Goal: Task Accomplishment & Management: Use online tool/utility

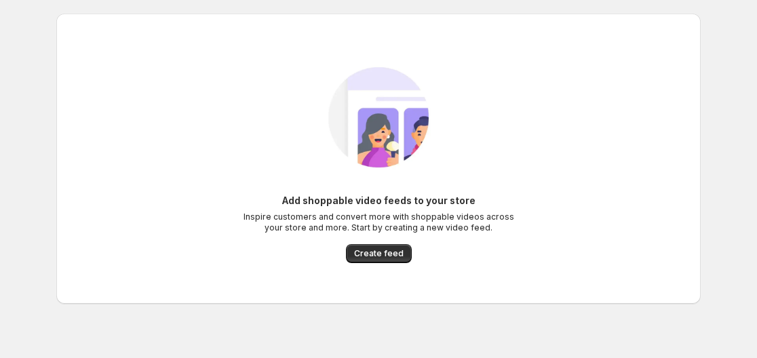
click at [386, 263] on div "Add shoppable video feeds to your store Inspire customers and convert more with…" at bounding box center [378, 159] width 622 height 236
click at [387, 247] on button "Create feed" at bounding box center [379, 253] width 66 height 19
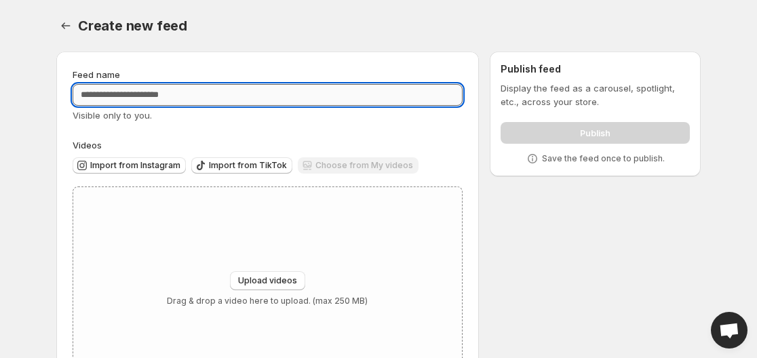
click at [268, 101] on input "Feed name" at bounding box center [268, 95] width 390 height 22
type input "**********"
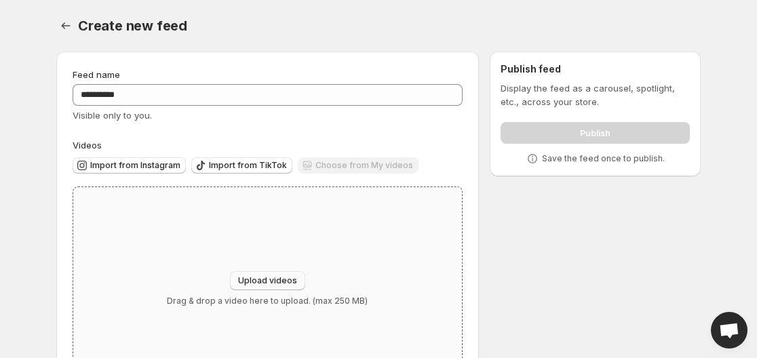
click at [260, 279] on span "Upload videos" at bounding box center [267, 280] width 59 height 11
type input "**********"
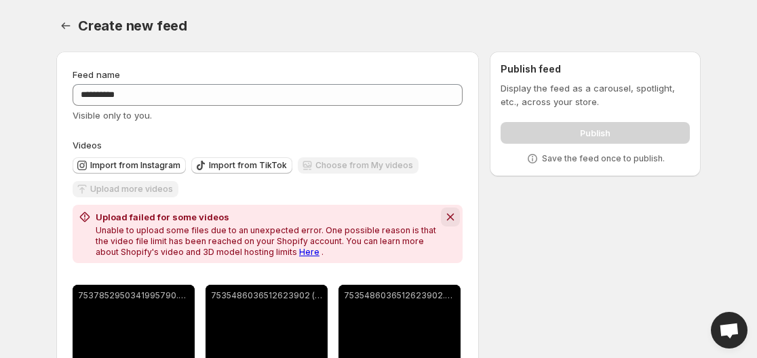
click at [444, 209] on button "Dismiss notification" at bounding box center [450, 216] width 19 height 19
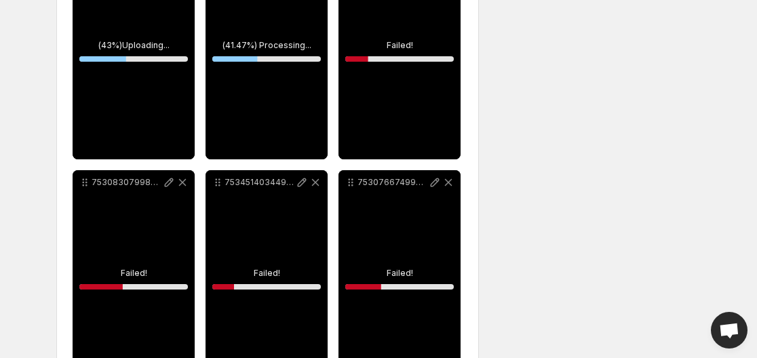
scroll to position [557, 0]
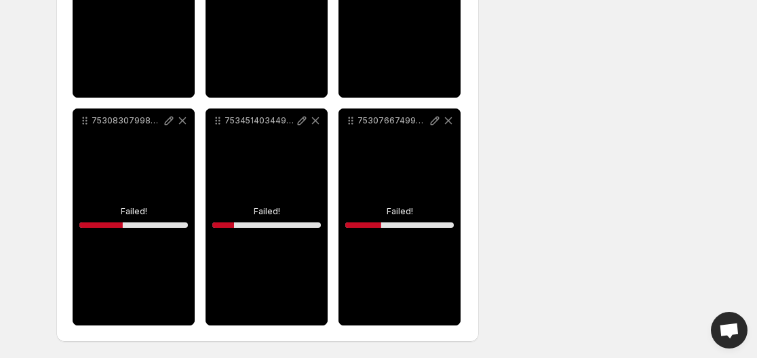
click at [397, 205] on div "7530766749961063693" at bounding box center [399, 216] width 122 height 217
click at [436, 119] on icon at bounding box center [435, 121] width 14 height 14
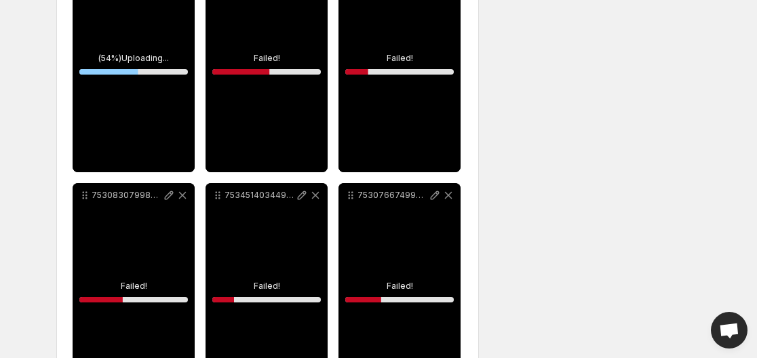
click at [392, 294] on div "7530766749961063693" at bounding box center [399, 291] width 122 height 217
click at [187, 193] on icon at bounding box center [183, 195] width 14 height 14
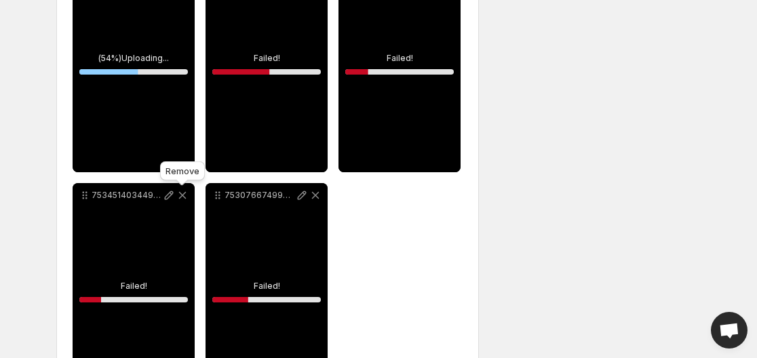
click at [187, 193] on icon at bounding box center [183, 195] width 14 height 14
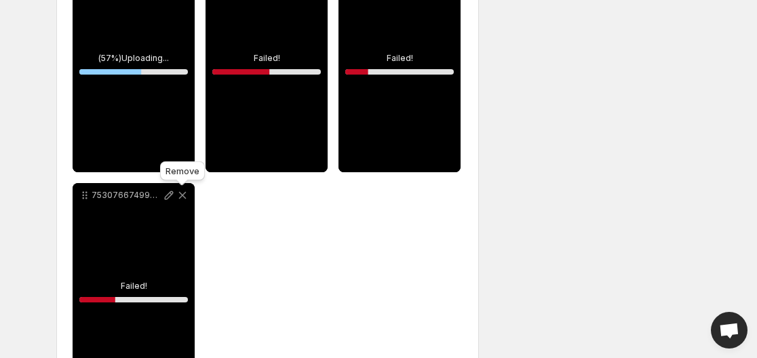
click at [187, 193] on icon at bounding box center [183, 195] width 14 height 14
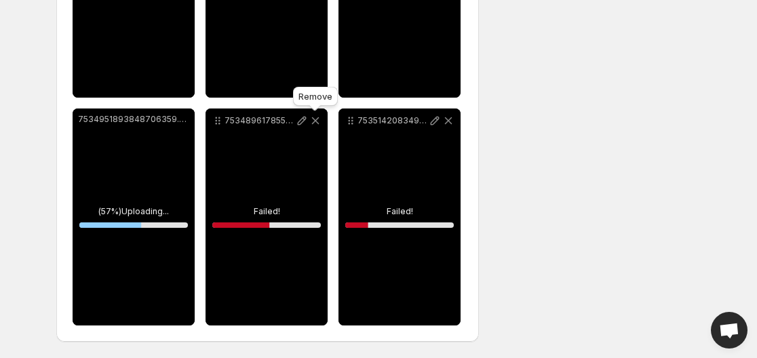
click at [313, 120] on icon at bounding box center [315, 121] width 14 height 14
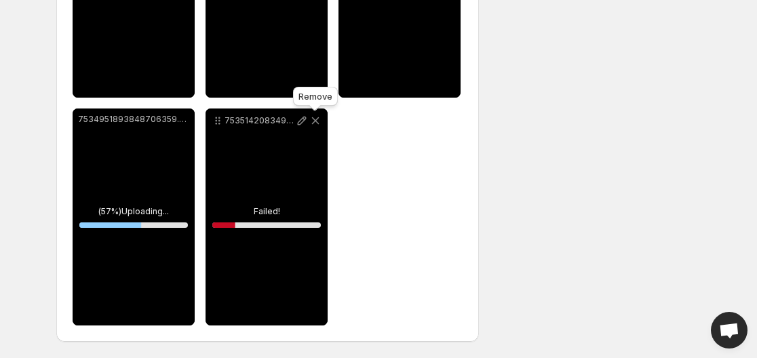
click at [313, 120] on icon at bounding box center [315, 121] width 14 height 14
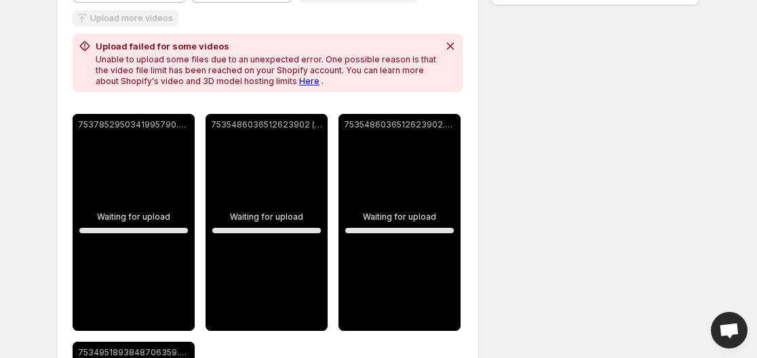
scroll to position [169, 0]
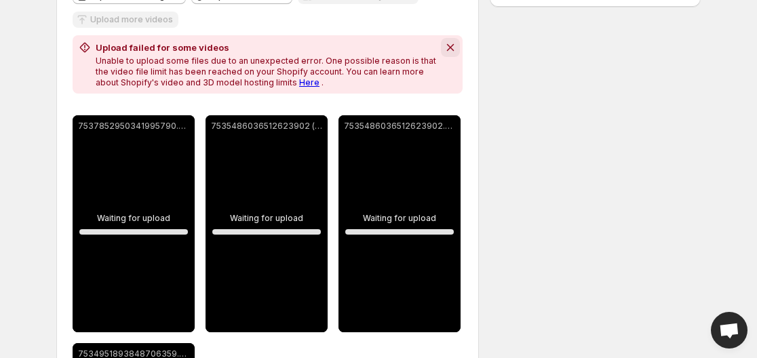
click at [447, 49] on icon "Dismiss notification" at bounding box center [450, 48] width 14 height 14
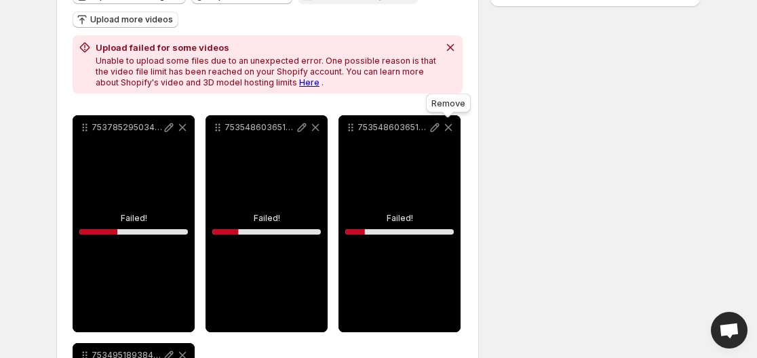
click at [451, 124] on icon at bounding box center [448, 127] width 7 height 7
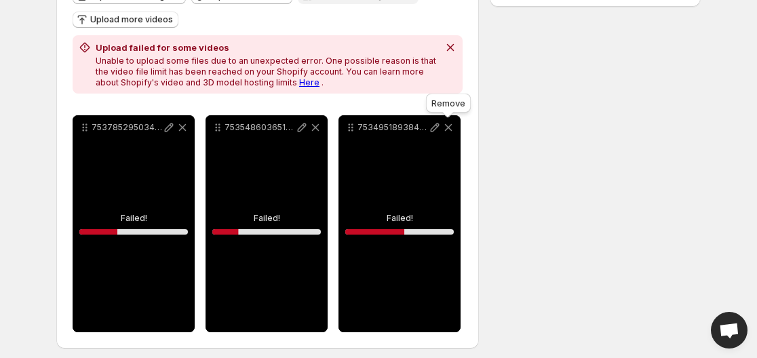
click at [452, 124] on icon at bounding box center [448, 127] width 7 height 7
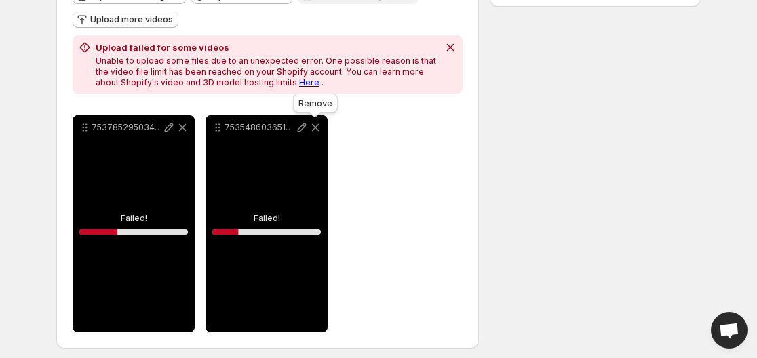
click at [321, 119] on div "Remove" at bounding box center [315, 106] width 50 height 30
click at [317, 123] on icon at bounding box center [315, 128] width 14 height 14
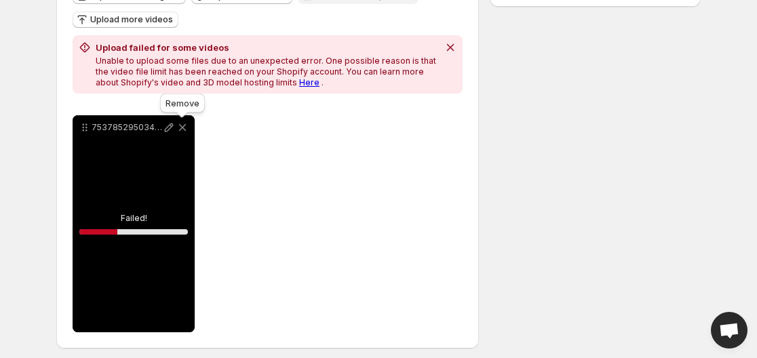
click at [177, 128] on icon at bounding box center [183, 128] width 14 height 14
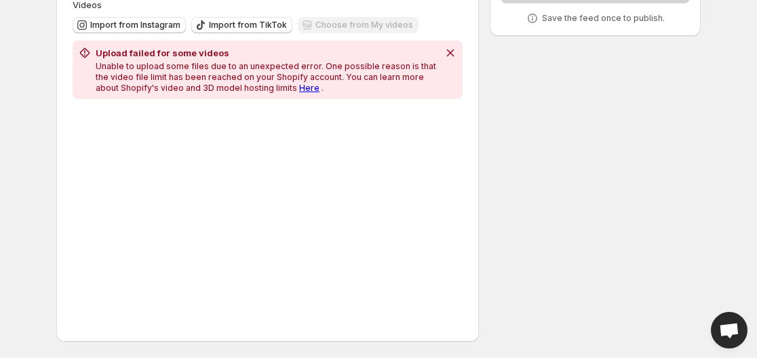
scroll to position [140, 0]
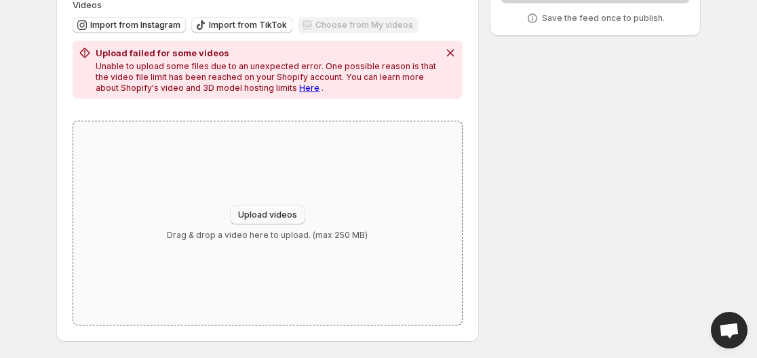
click at [268, 219] on span "Upload videos" at bounding box center [267, 214] width 59 height 11
type input "**********"
click at [445, 53] on icon "Dismiss notification" at bounding box center [450, 53] width 14 height 14
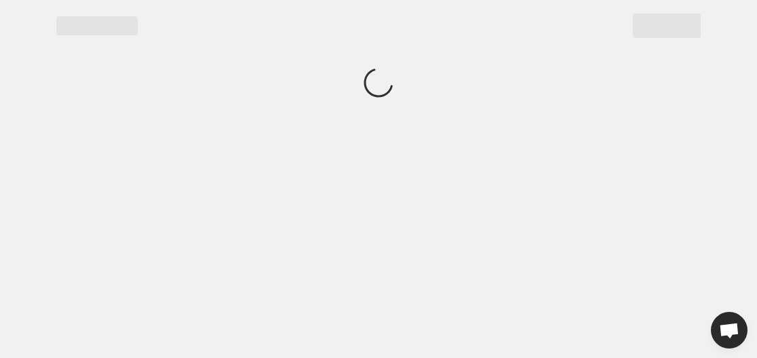
scroll to position [0, 0]
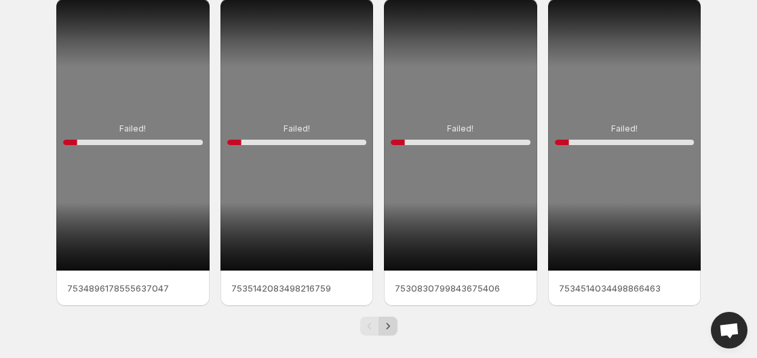
scroll to position [381, 0]
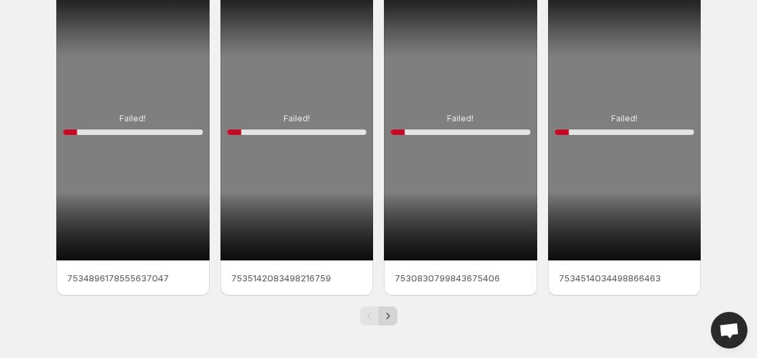
click at [389, 318] on icon "Next" at bounding box center [388, 316] width 14 height 14
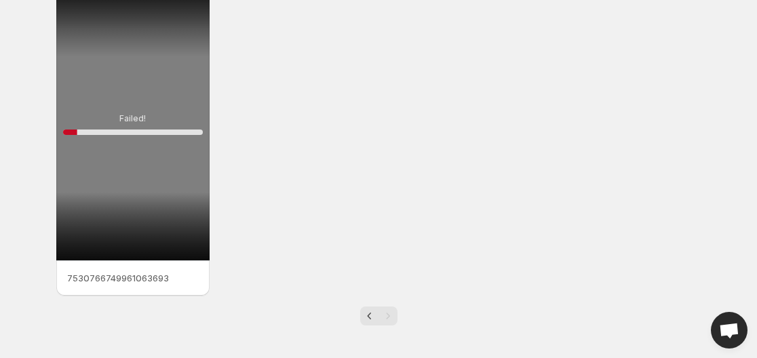
scroll to position [63, 0]
click at [151, 144] on div "Failed! 10 %" at bounding box center [132, 124] width 153 height 272
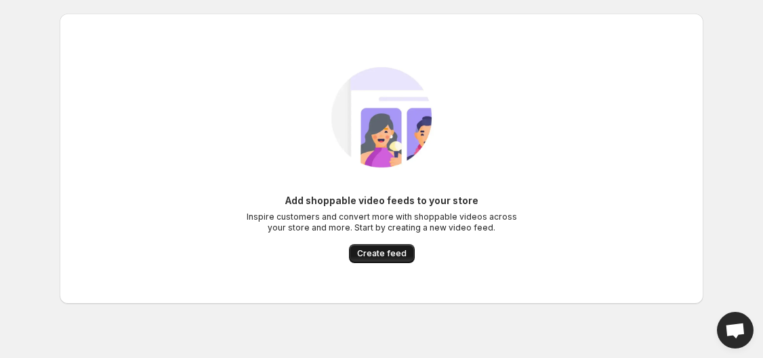
click at [363, 252] on span "Create feed" at bounding box center [381, 253] width 49 height 11
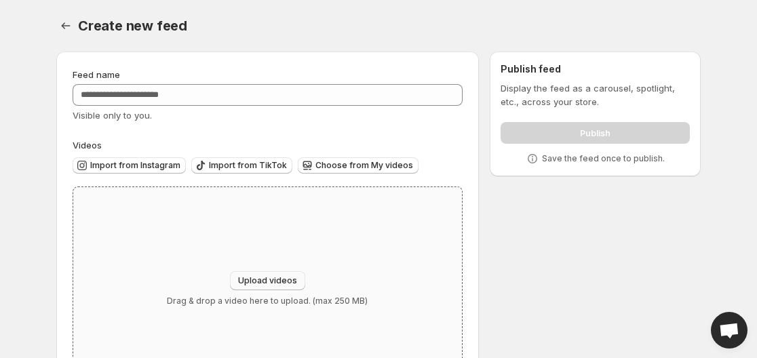
click at [260, 283] on span "Upload videos" at bounding box center [267, 280] width 59 height 11
type input "**********"
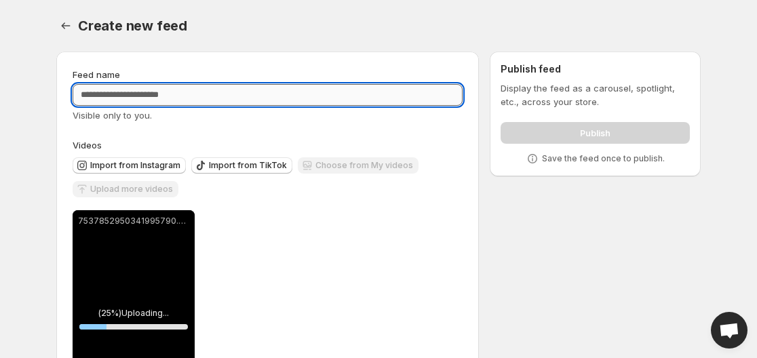
click at [217, 96] on input "Feed name" at bounding box center [268, 95] width 390 height 22
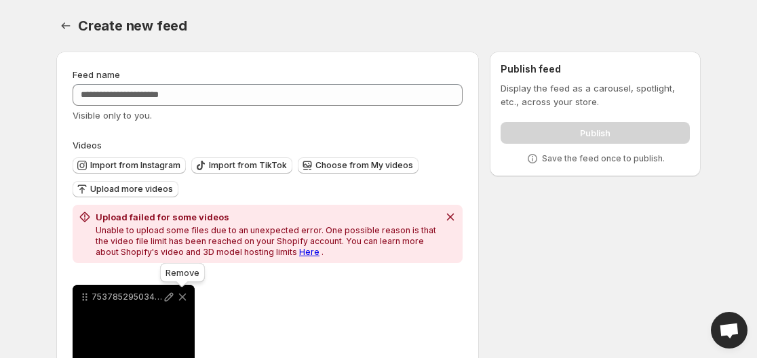
click at [183, 300] on icon at bounding box center [183, 297] width 14 height 14
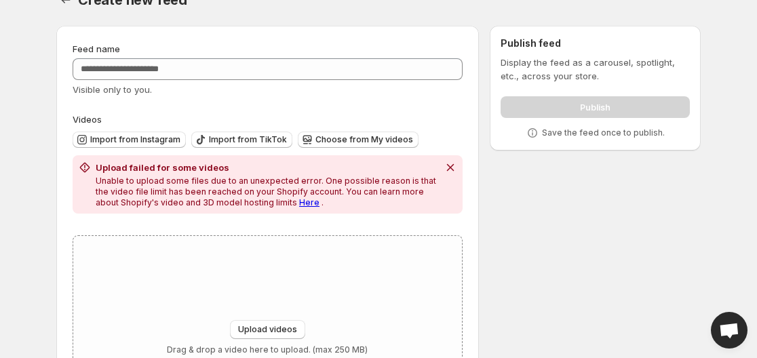
scroll to position [24, 0]
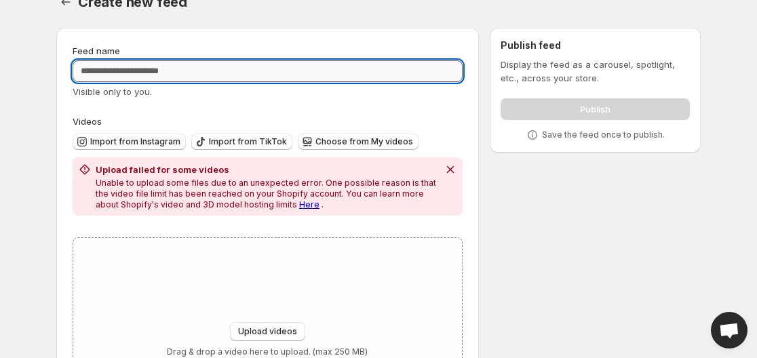
click at [223, 74] on input "Feed name" at bounding box center [268, 71] width 390 height 22
paste input "**********"
type input "**********"
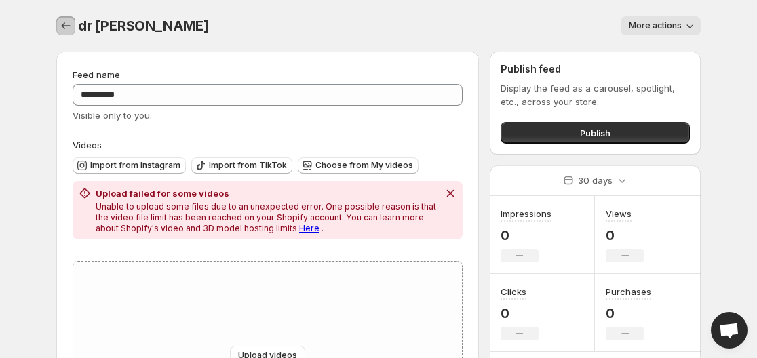
click at [62, 18] on button "Settings" at bounding box center [65, 25] width 19 height 19
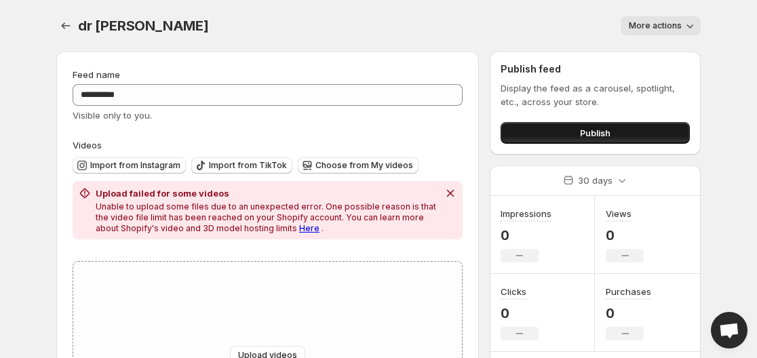
click at [596, 140] on button "Publish" at bounding box center [594, 133] width 189 height 22
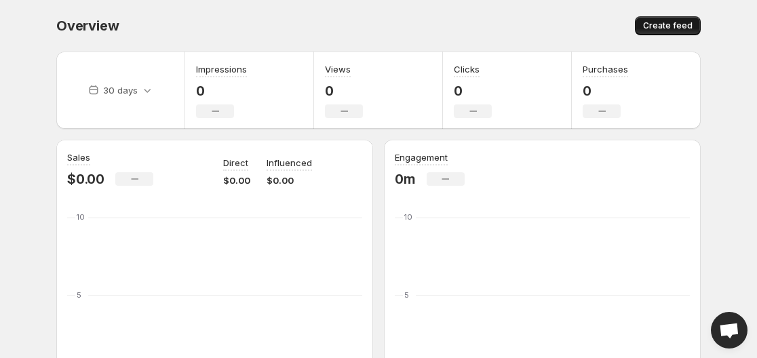
click at [641, 23] on button "Create feed" at bounding box center [668, 25] width 66 height 19
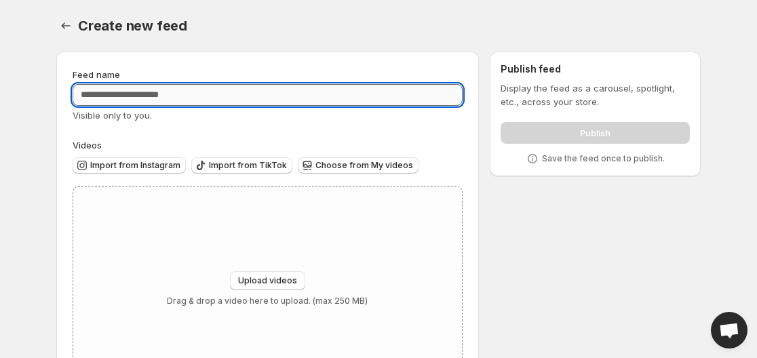
click at [267, 100] on input "Feed name" at bounding box center [268, 95] width 390 height 22
type input "**********"
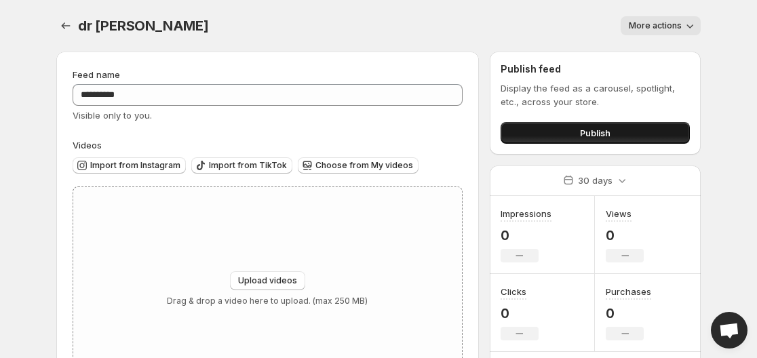
click at [643, 126] on button "Publish" at bounding box center [594, 133] width 189 height 22
click at [675, 131] on button "Publish" at bounding box center [594, 133] width 189 height 22
